Goal: Find specific page/section: Find specific page/section

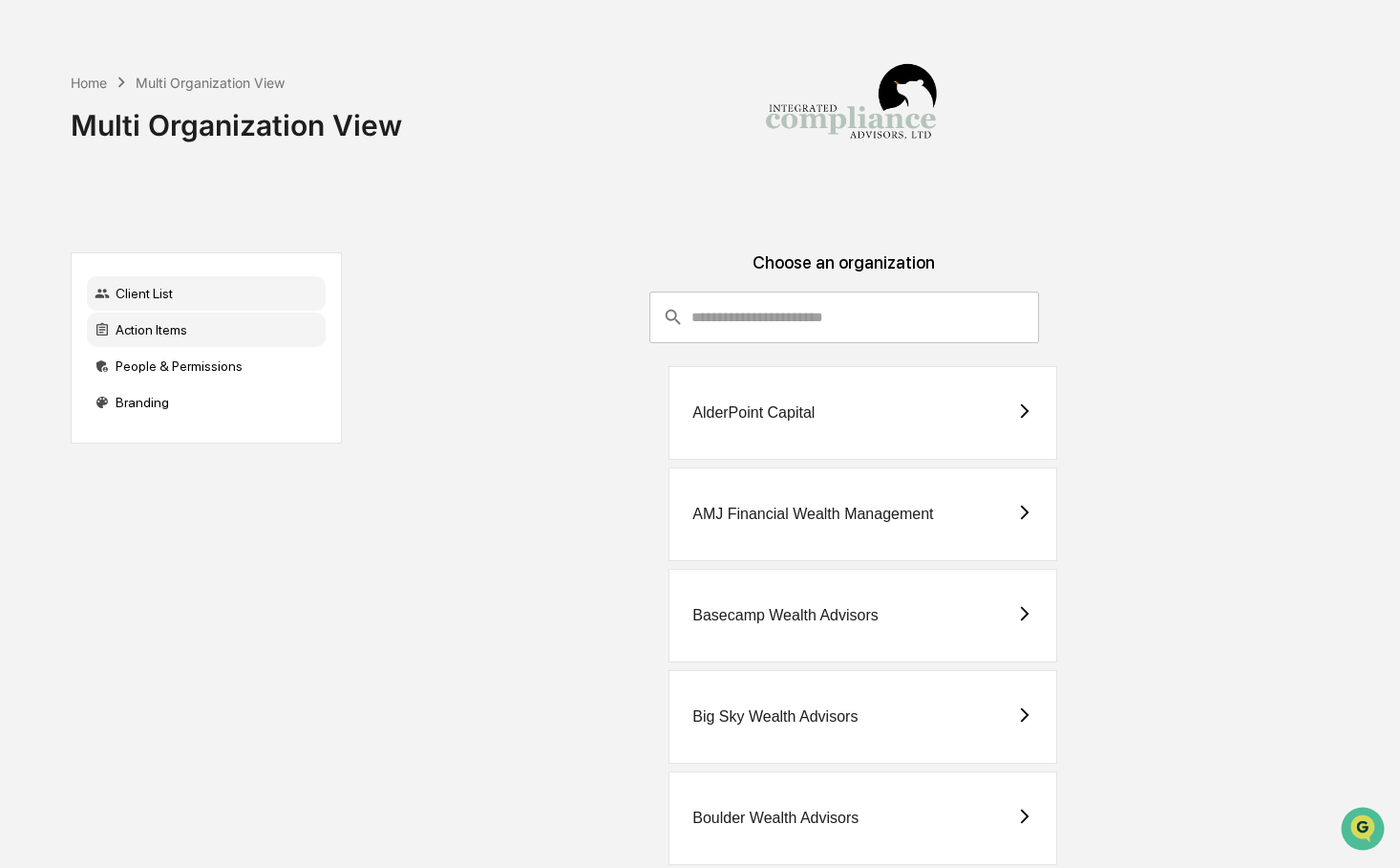
click at [203, 335] on div "Action Items" at bounding box center [206, 330] width 239 height 34
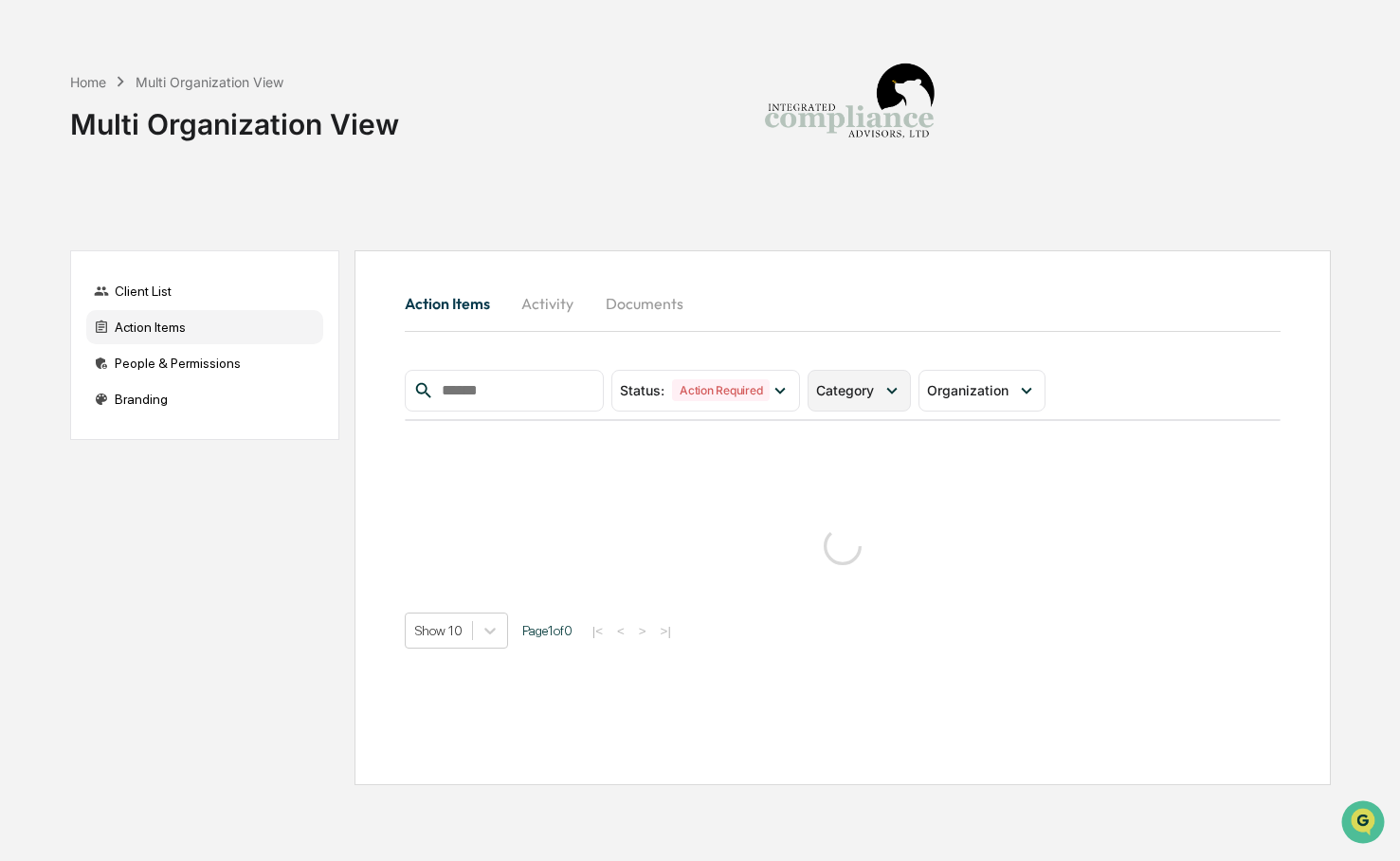
click at [856, 401] on div "Category" at bounding box center [859, 390] width 103 height 42
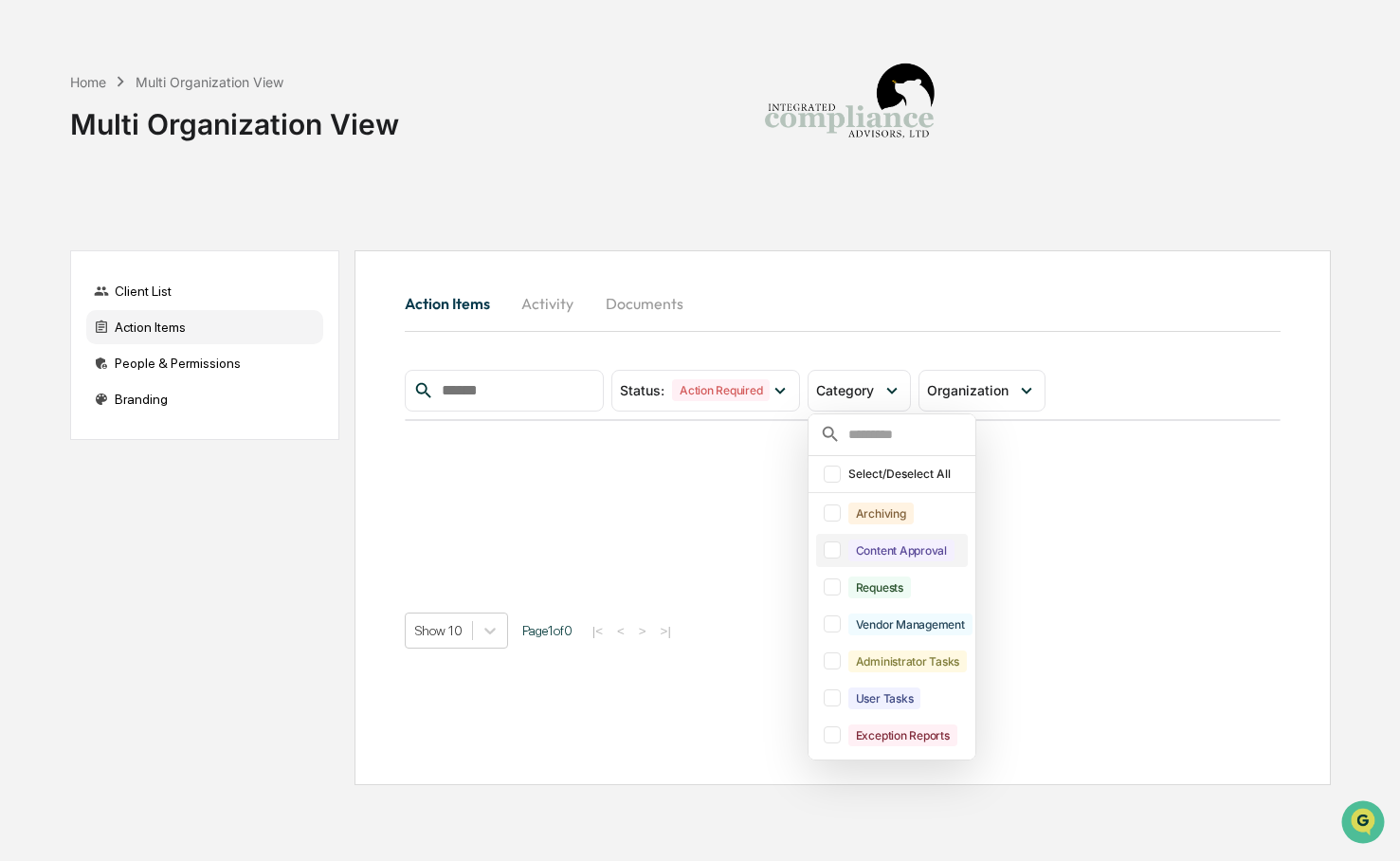
click at [875, 563] on div "Content Approval" at bounding box center [891, 551] width 151 height 33
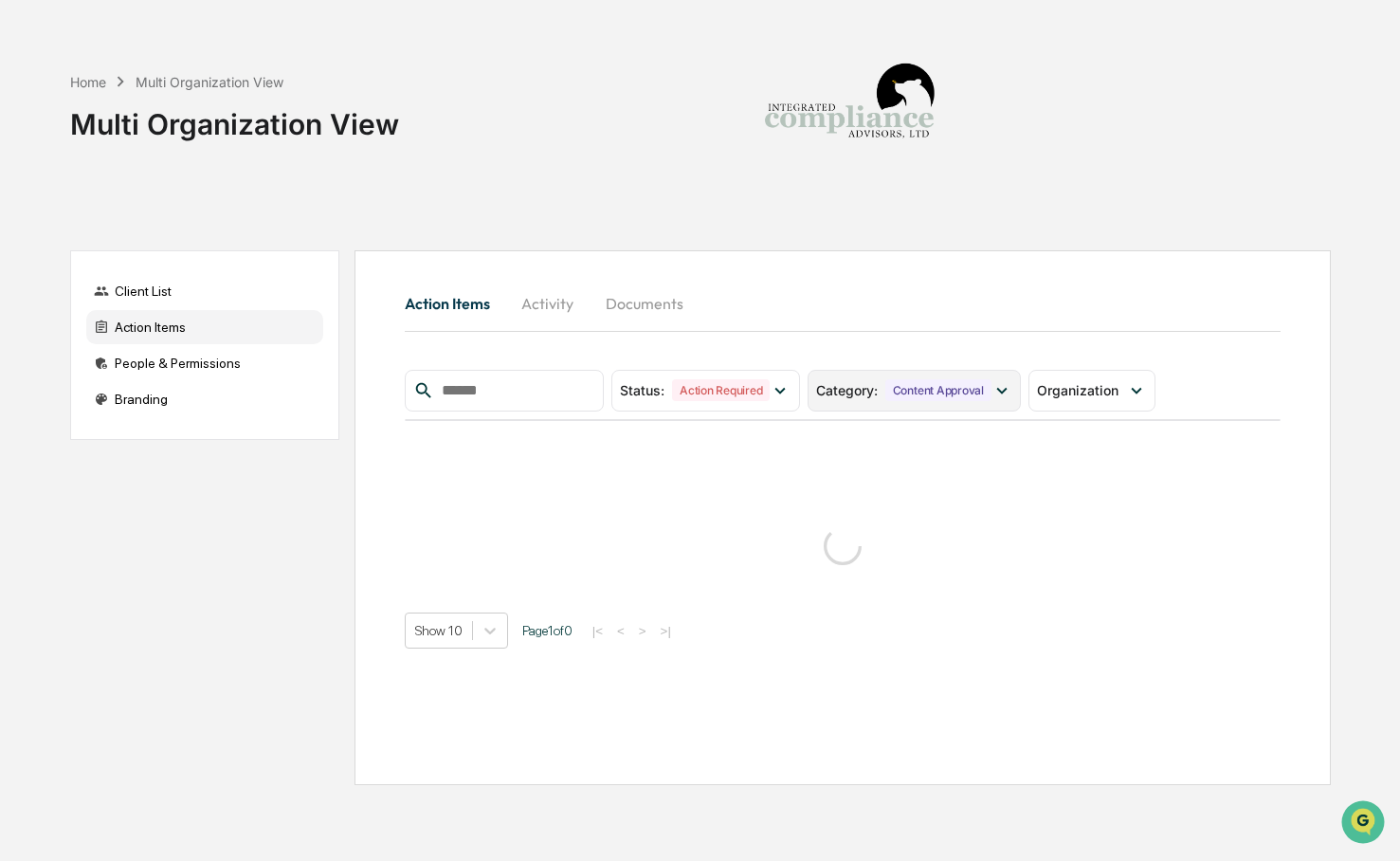
click at [935, 397] on div "Content Approval" at bounding box center [938, 390] width 106 height 21
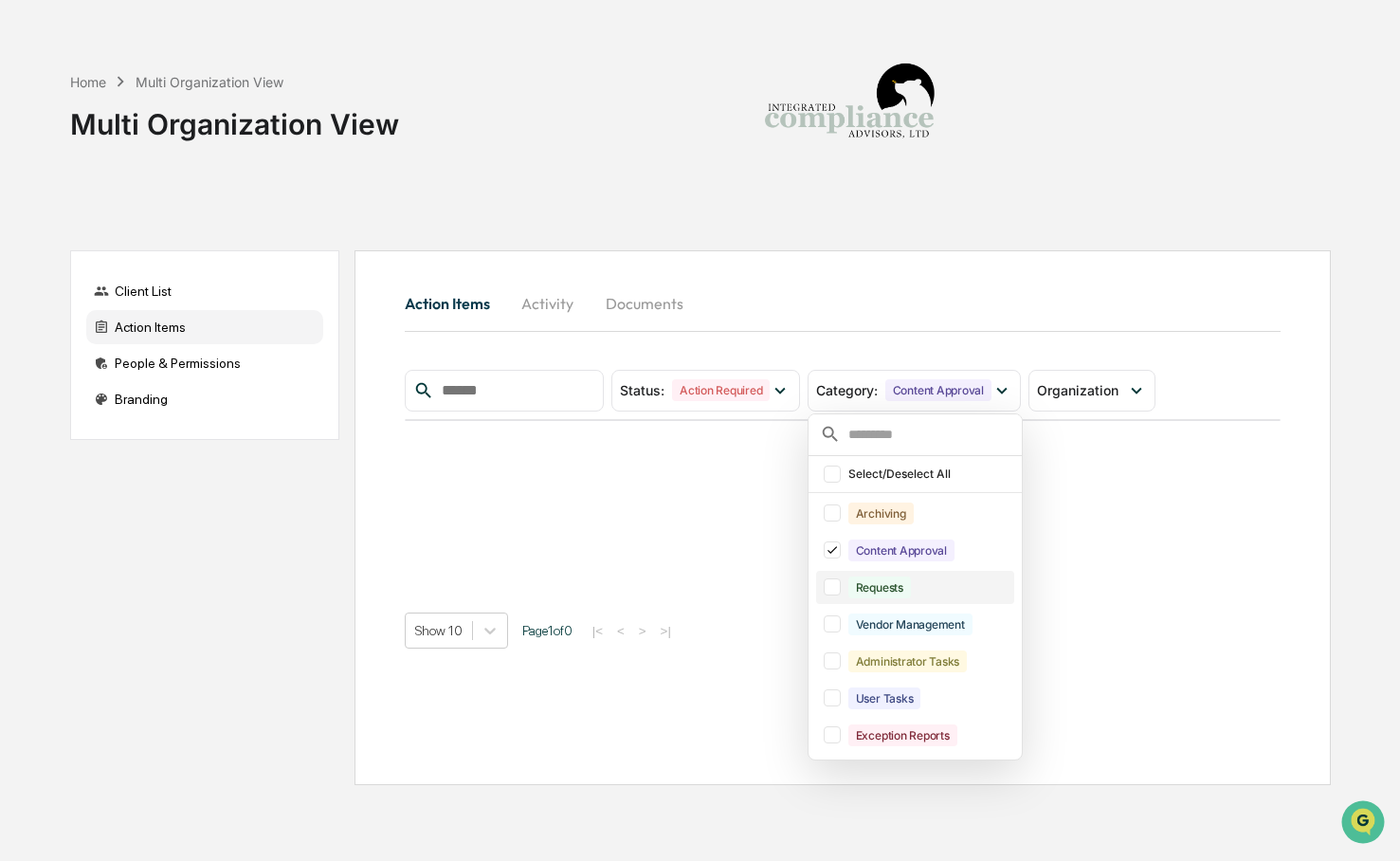
click at [906, 592] on div "Requests" at bounding box center [880, 587] width 62 height 21
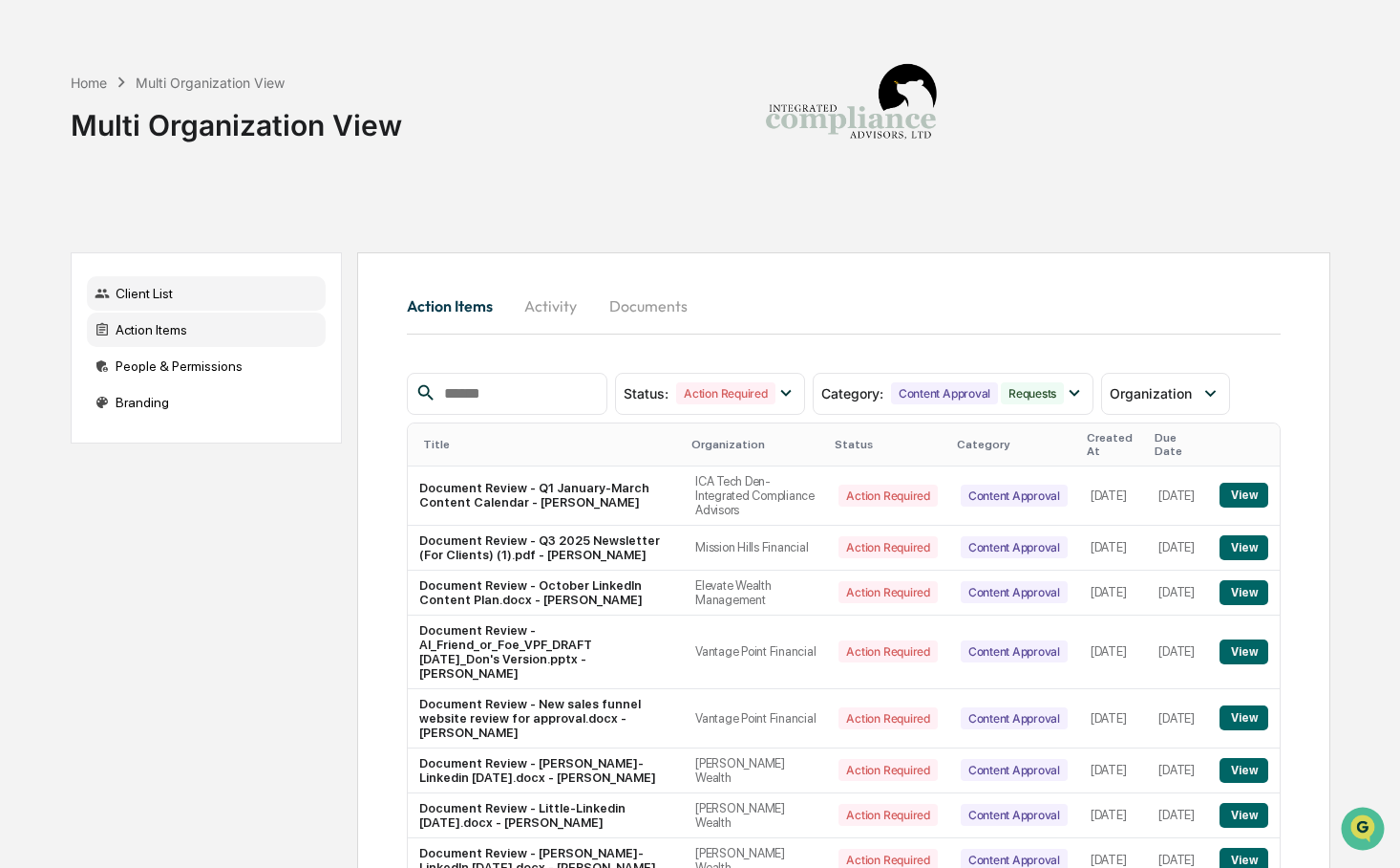
click at [200, 297] on div "Client List" at bounding box center [206, 293] width 239 height 34
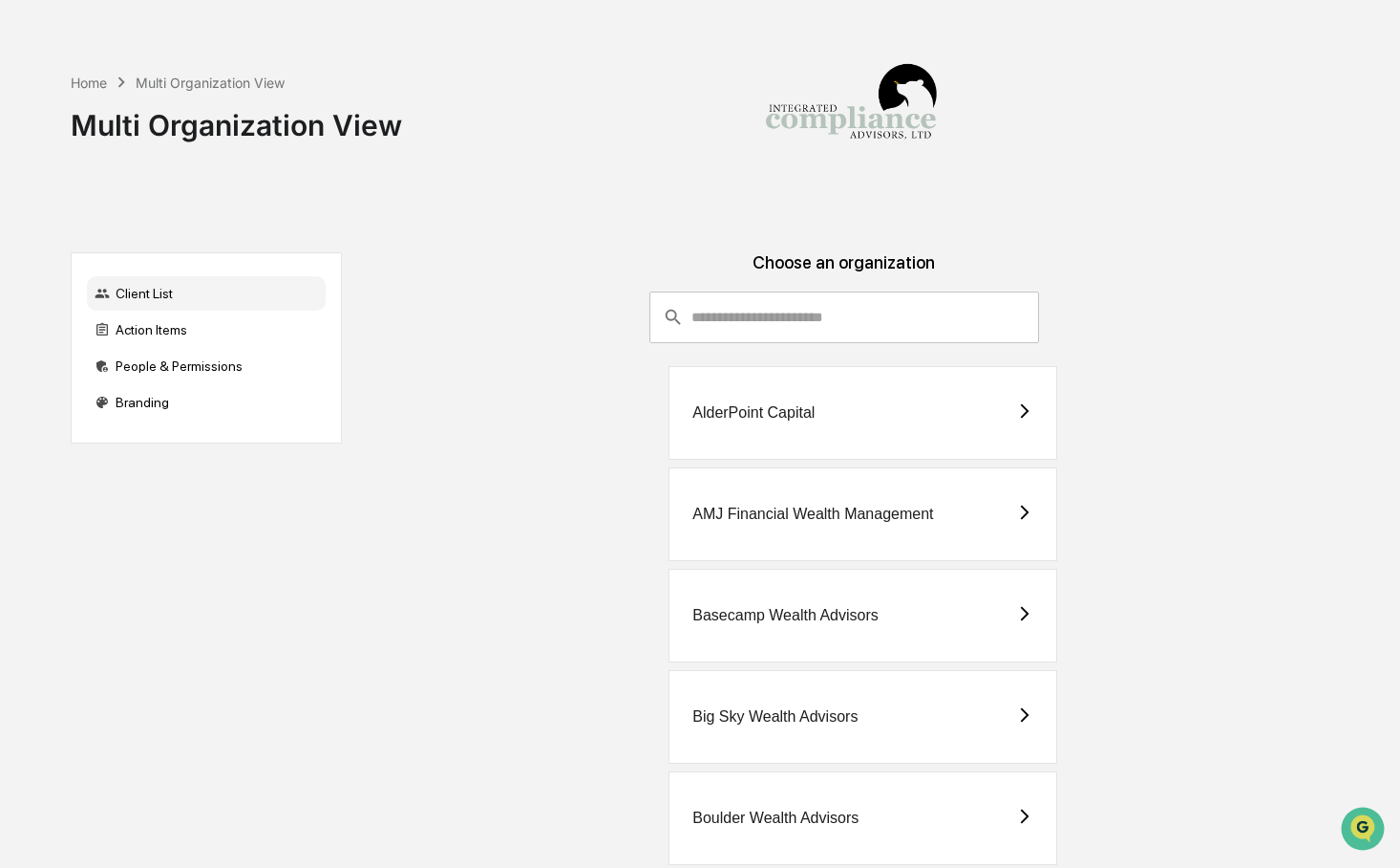
drag, startPoint x: 822, startPoint y: 320, endPoint x: 774, endPoint y: 361, distance: 63.1
click at [822, 320] on input "consultant-dashboard__filter-organizations-search-bar" at bounding box center [865, 317] width 346 height 51
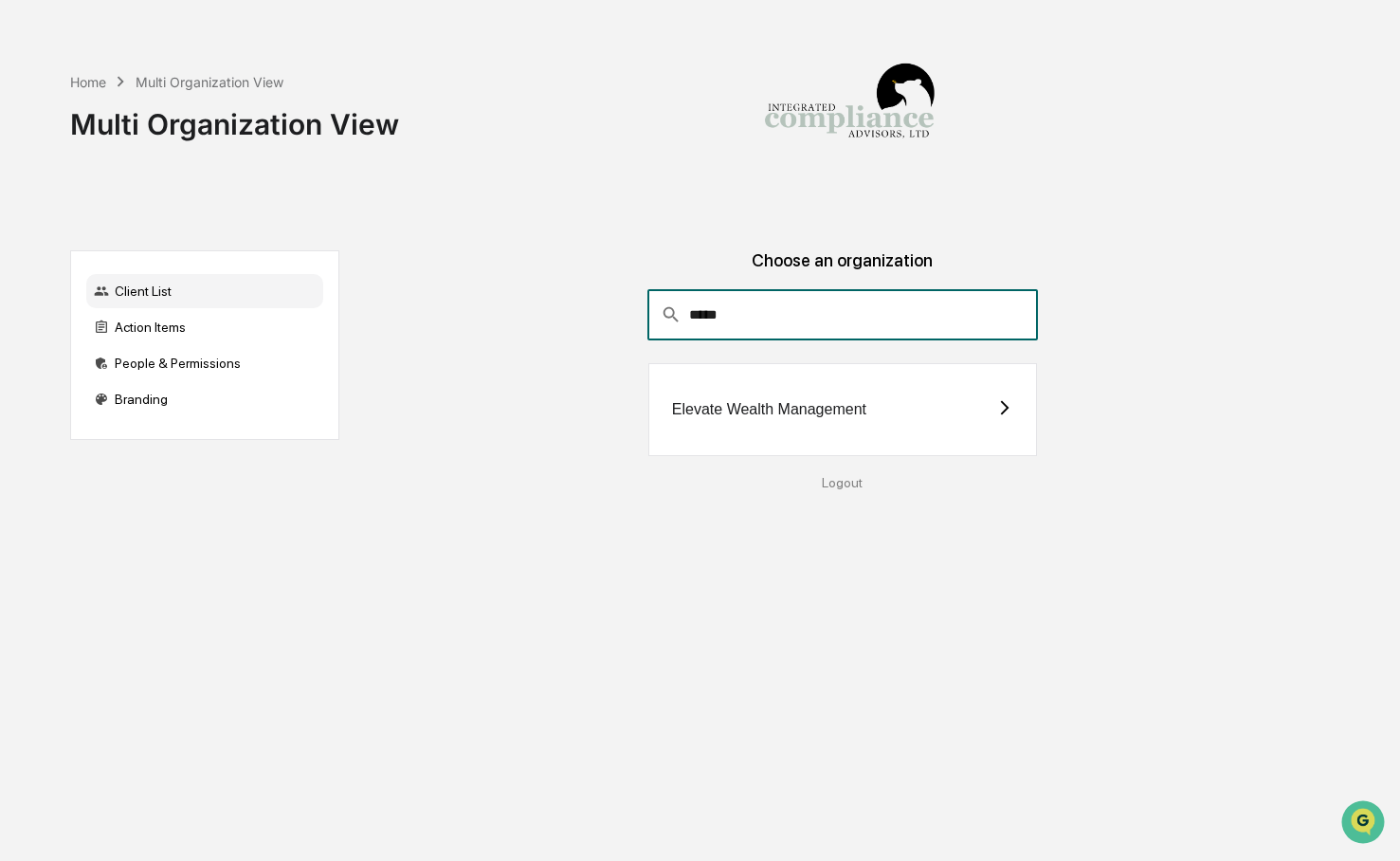
type input "*****"
click at [913, 391] on div "Elevate Wealth Management" at bounding box center [843, 409] width 389 height 93
